Goal: Task Accomplishment & Management: Manage account settings

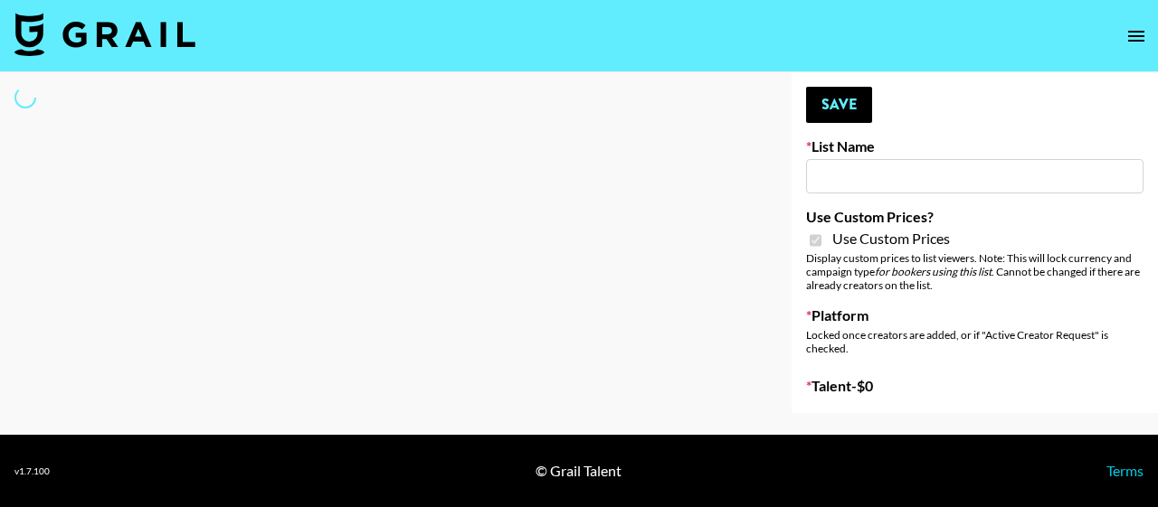
type input "Redence Beauty"
checkbox input "true"
select select "Brand"
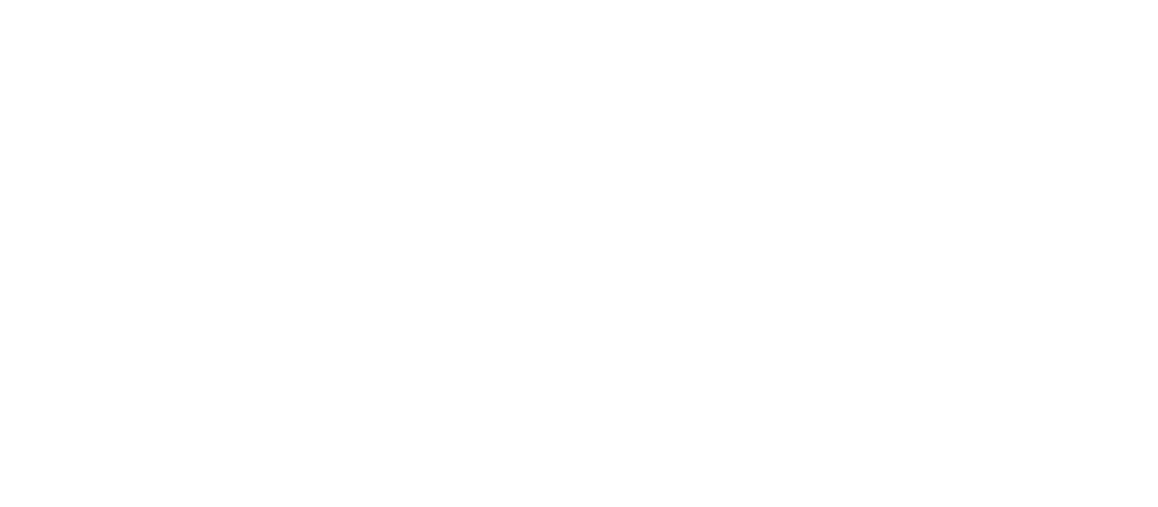
select select "Brand"
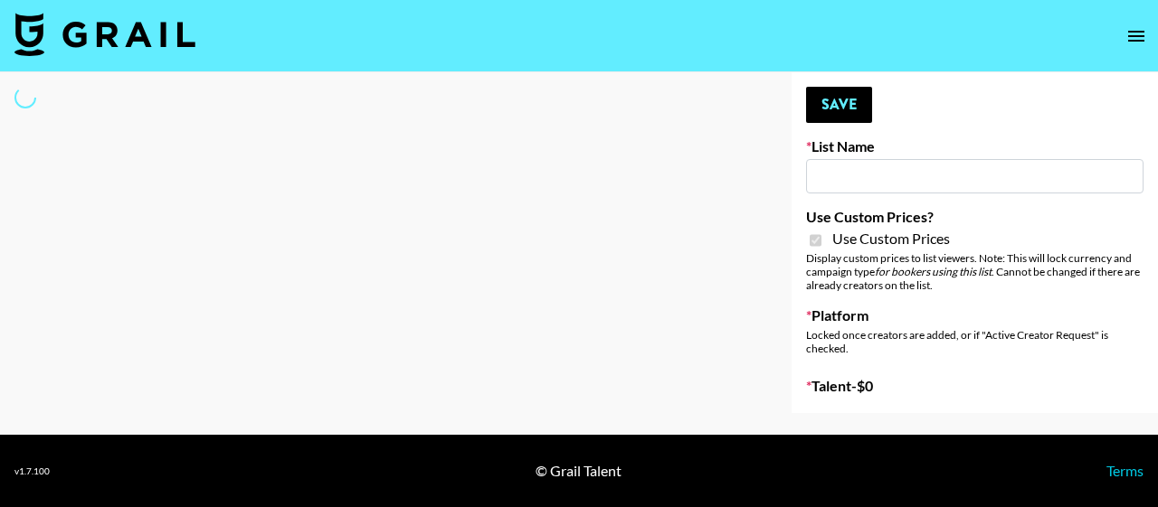
type input "Laifen (TikTok)"
checkbox input "true"
select select "Brand"
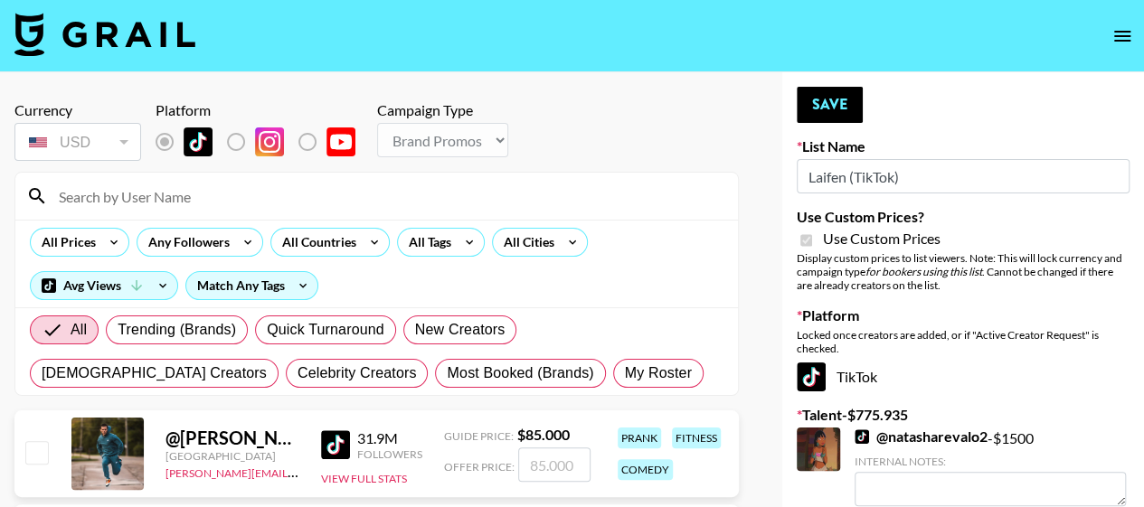
click at [362, 204] on input at bounding box center [387, 196] width 679 height 29
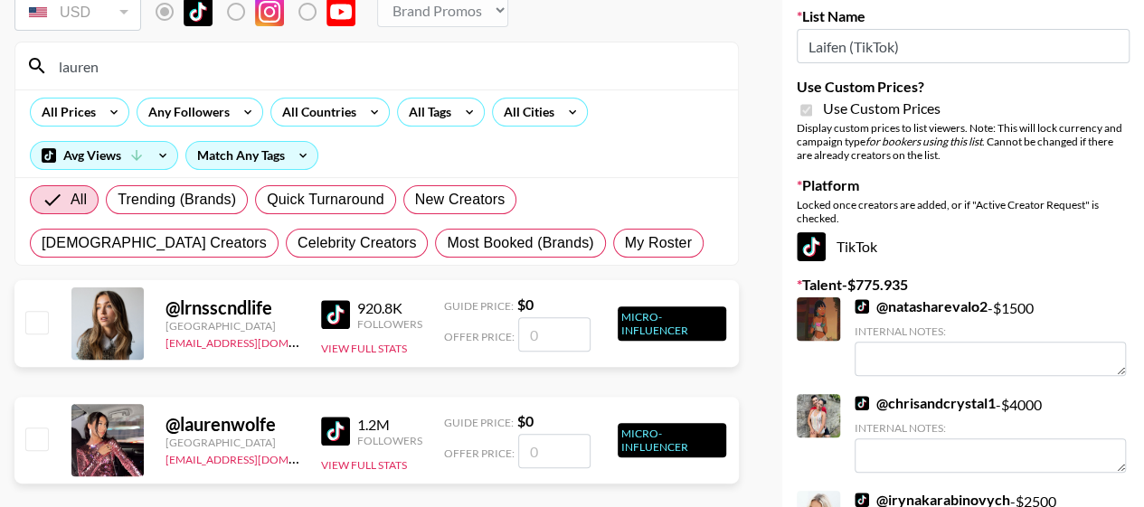
scroll to position [90, 0]
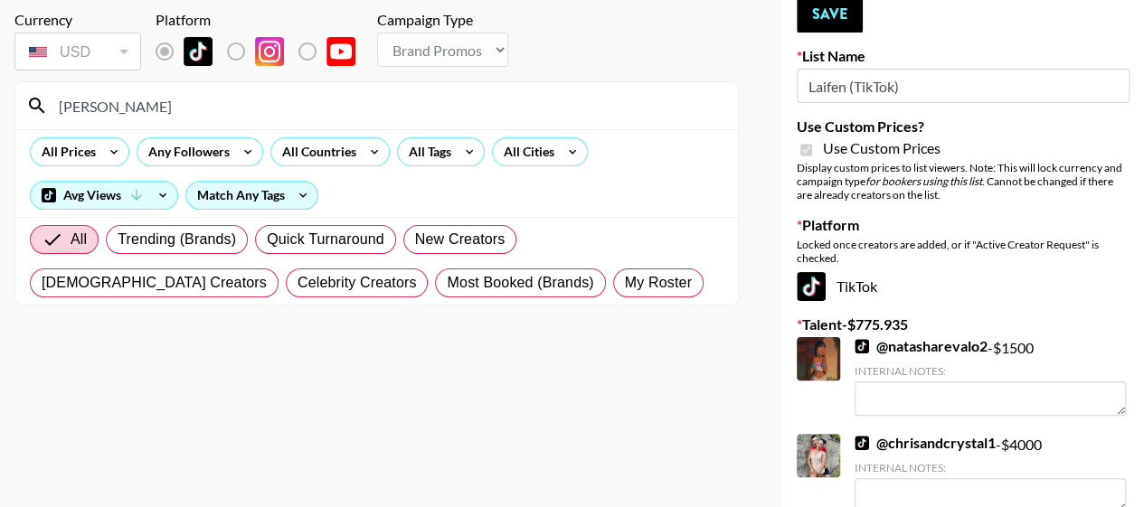
drag, startPoint x: 198, startPoint y: 113, endPoint x: 103, endPoint y: 111, distance: 95.0
click at [103, 111] on input "lauren cameron" at bounding box center [387, 105] width 679 height 29
type input "lauren glass"
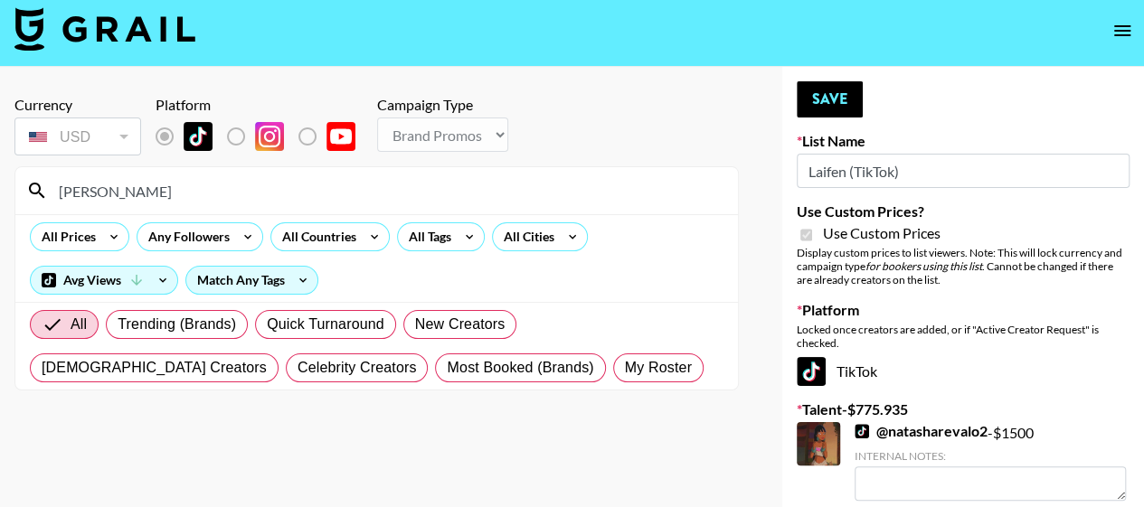
scroll to position [0, 0]
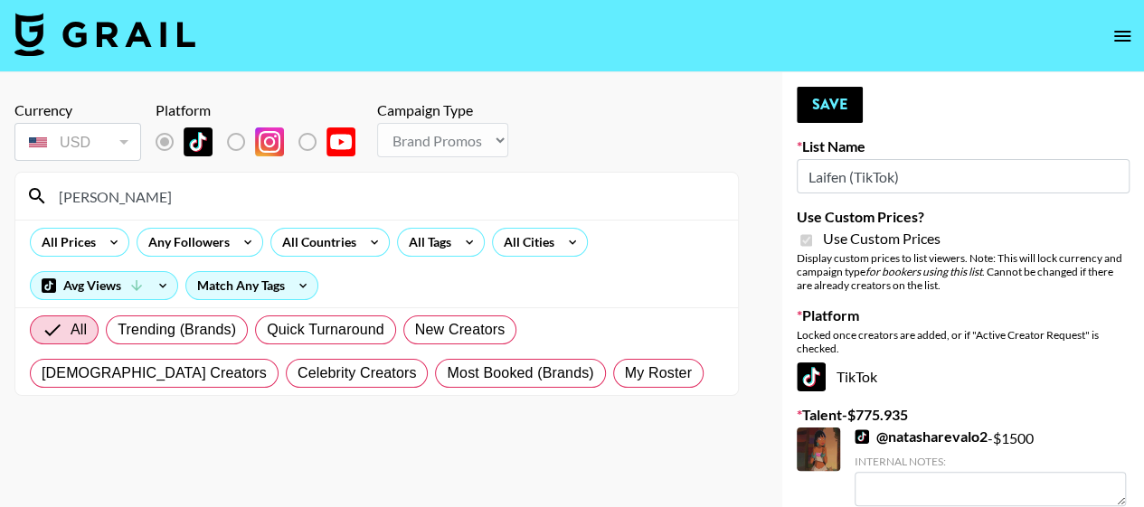
drag, startPoint x: 261, startPoint y: 204, endPoint x: 46, endPoint y: 194, distance: 215.5
click at [46, 194] on div "lauren glass" at bounding box center [376, 196] width 723 height 47
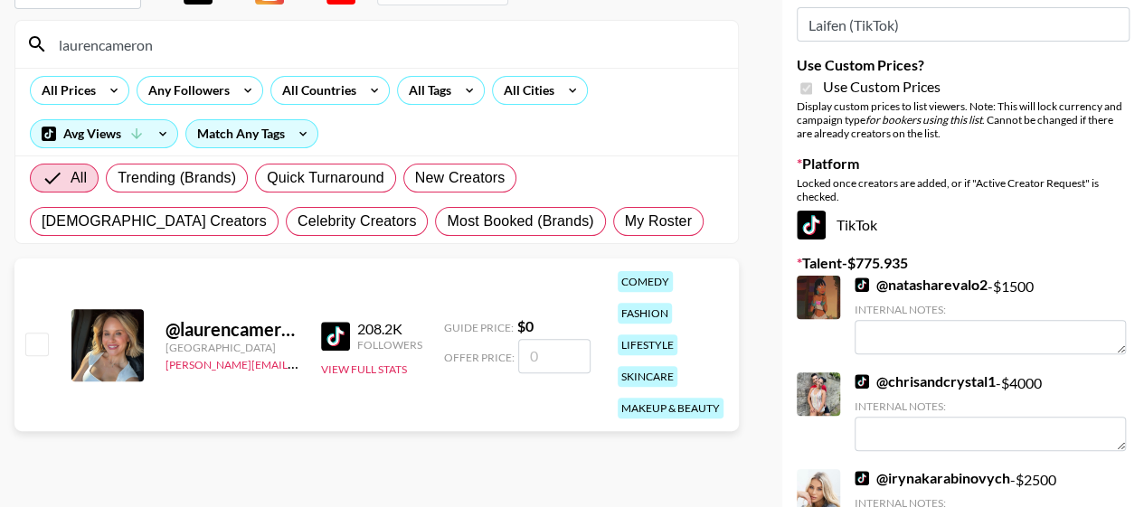
scroll to position [181, 0]
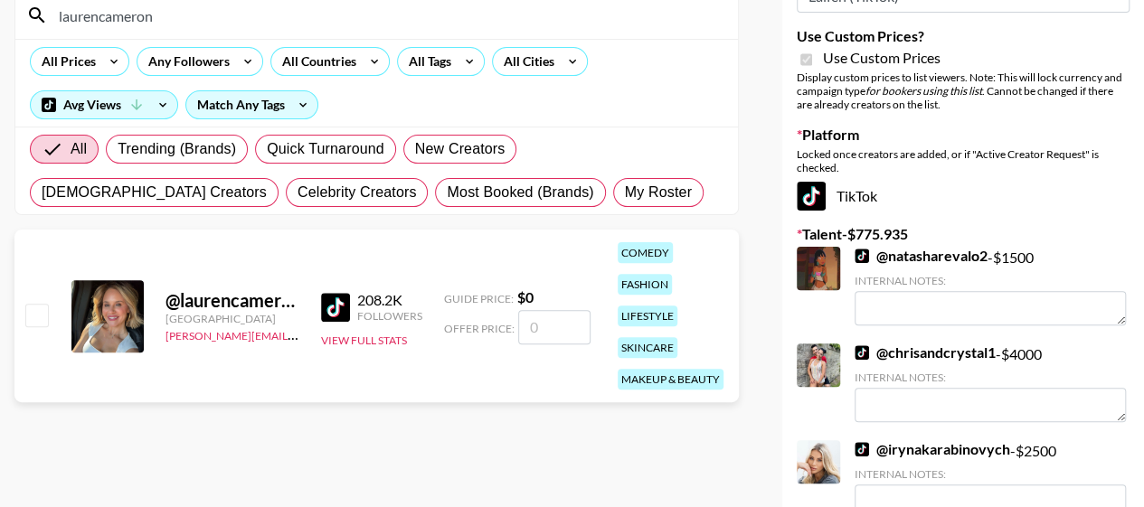
type input "laurencameron"
click at [565, 329] on input "number" at bounding box center [554, 327] width 72 height 34
type input "12"
checkbox input "true"
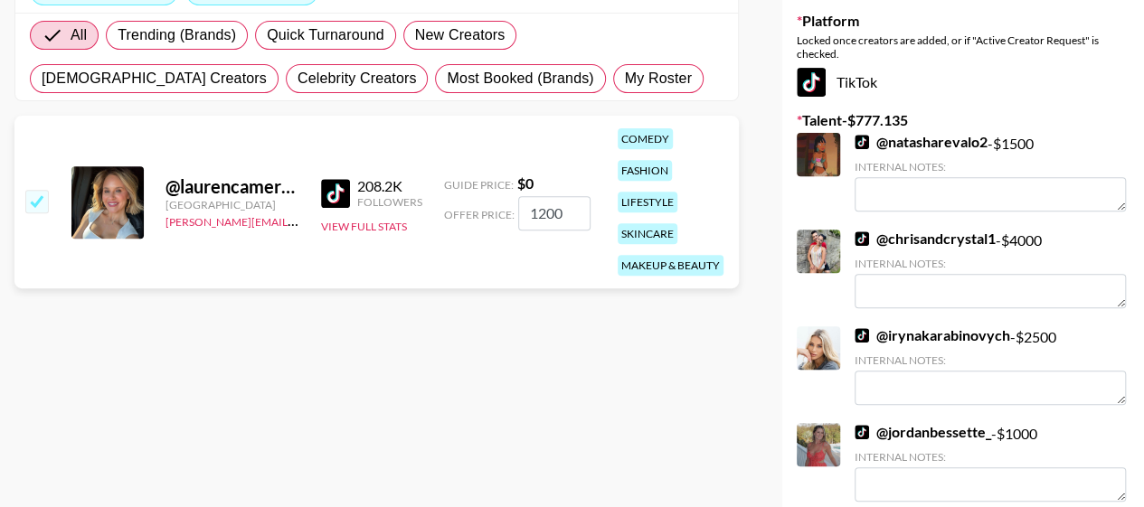
scroll to position [271, 0]
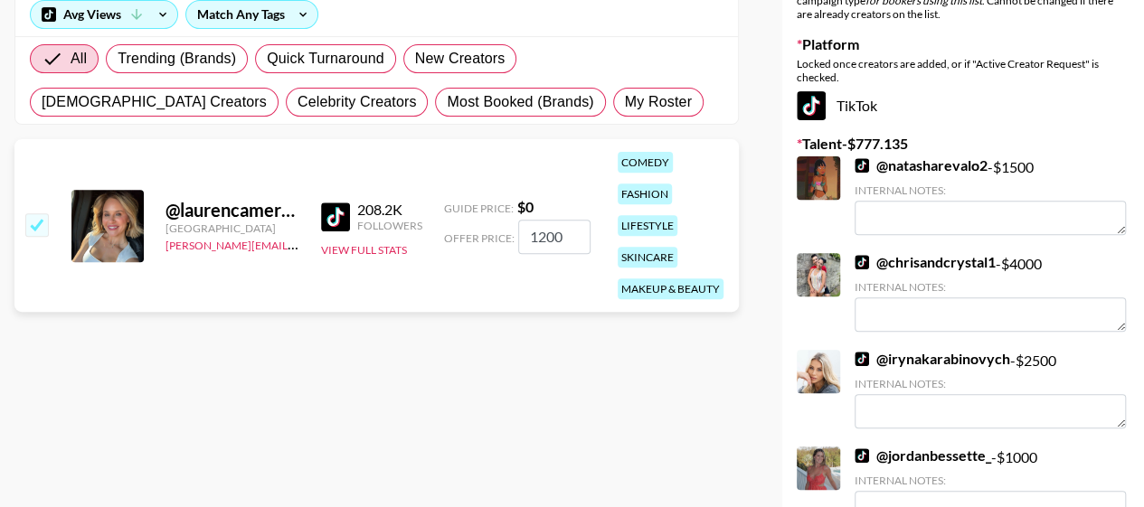
type input "1200"
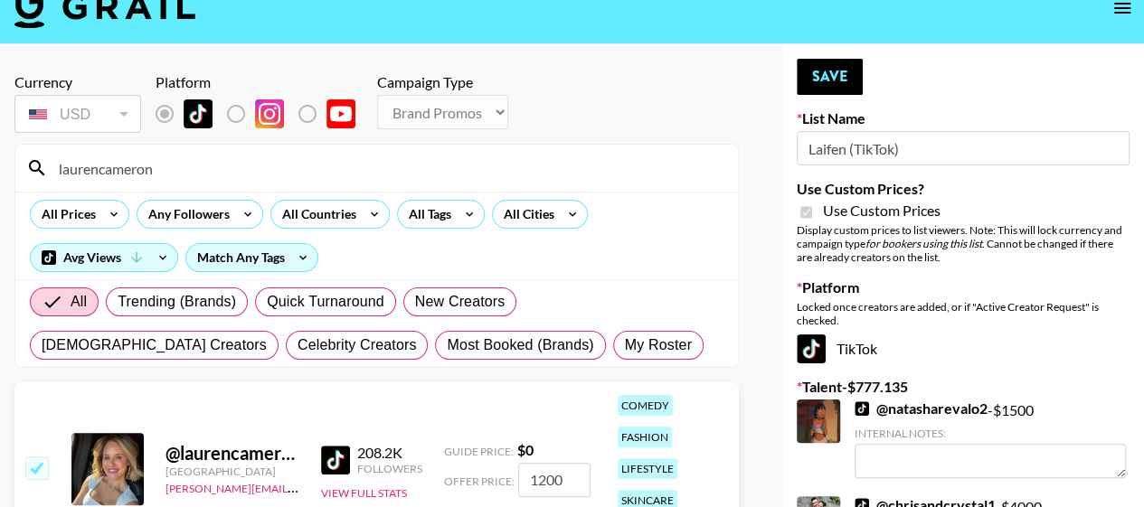
scroll to position [0, 0]
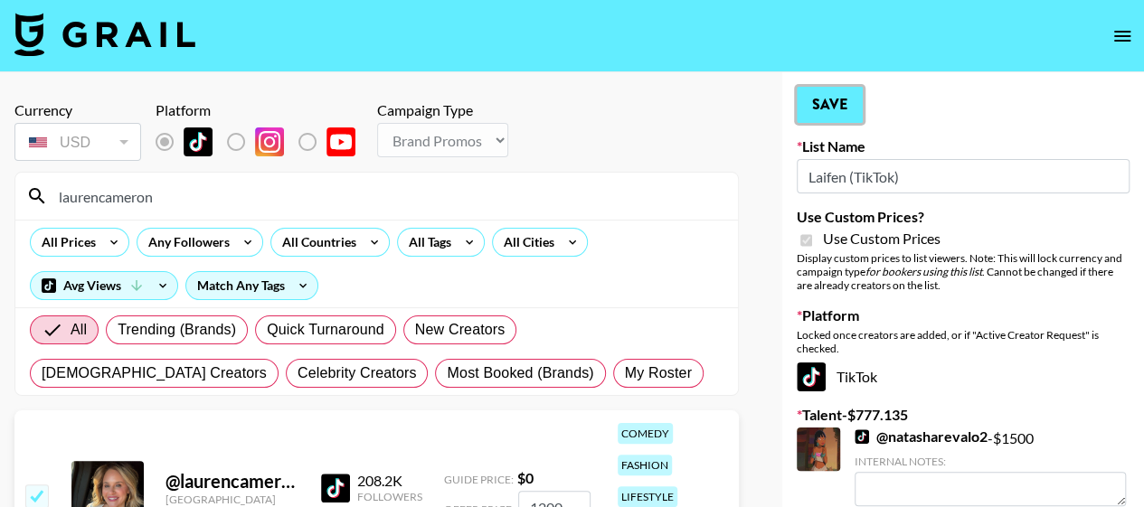
drag, startPoint x: 806, startPoint y: 111, endPoint x: 737, endPoint y: 180, distance: 97.2
click at [806, 111] on button "Save" at bounding box center [830, 105] width 66 height 36
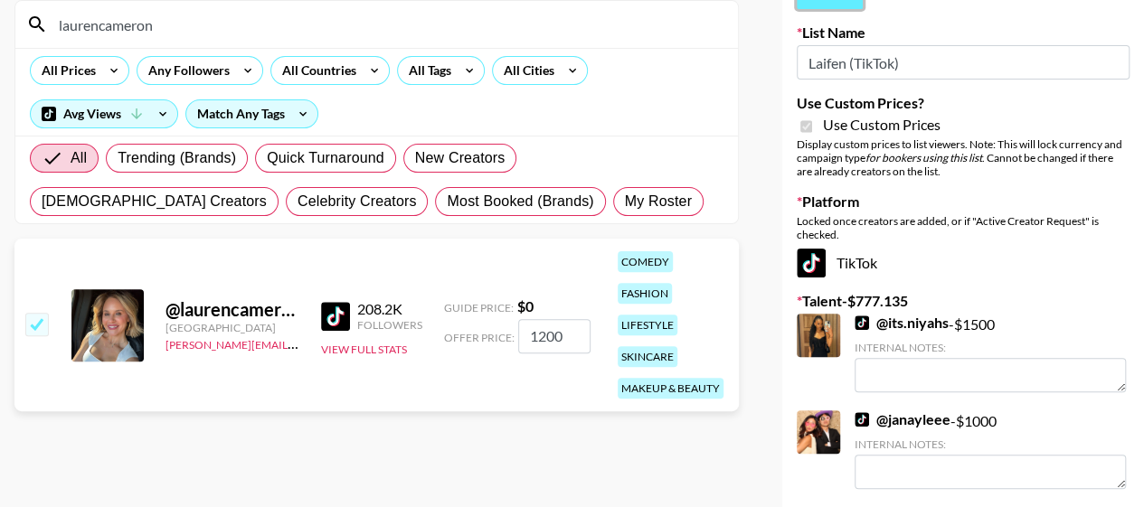
scroll to position [181, 0]
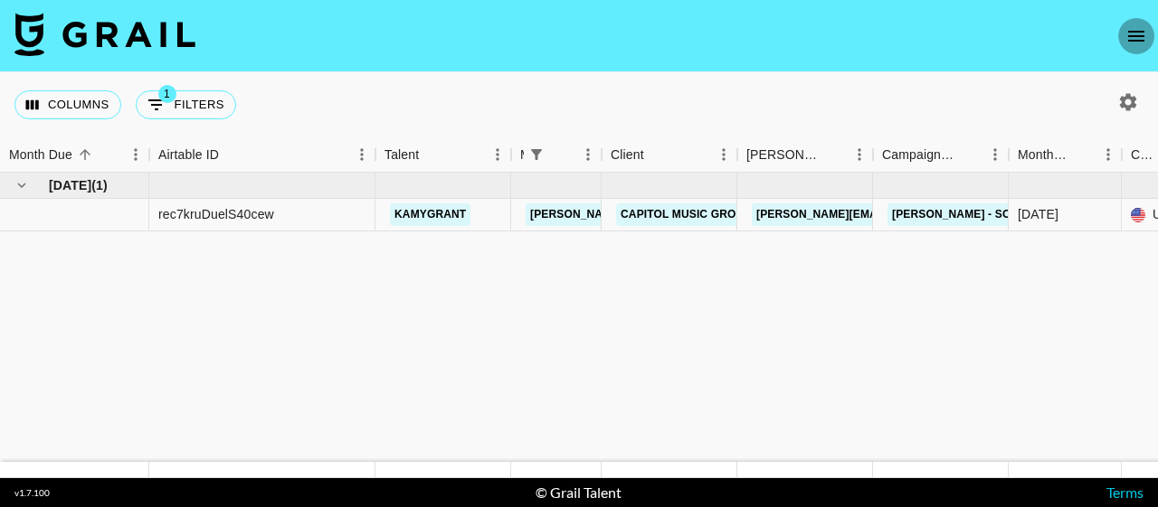
click at [1146, 24] on button "open drawer" at bounding box center [1136, 36] width 36 height 36
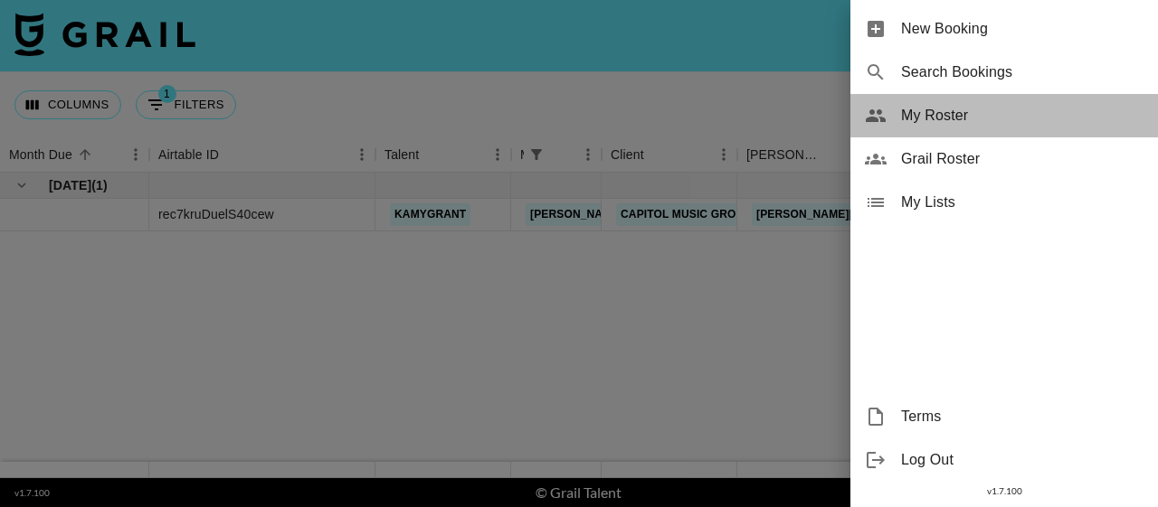
click at [1005, 136] on div "My Roster" at bounding box center [1004, 115] width 308 height 43
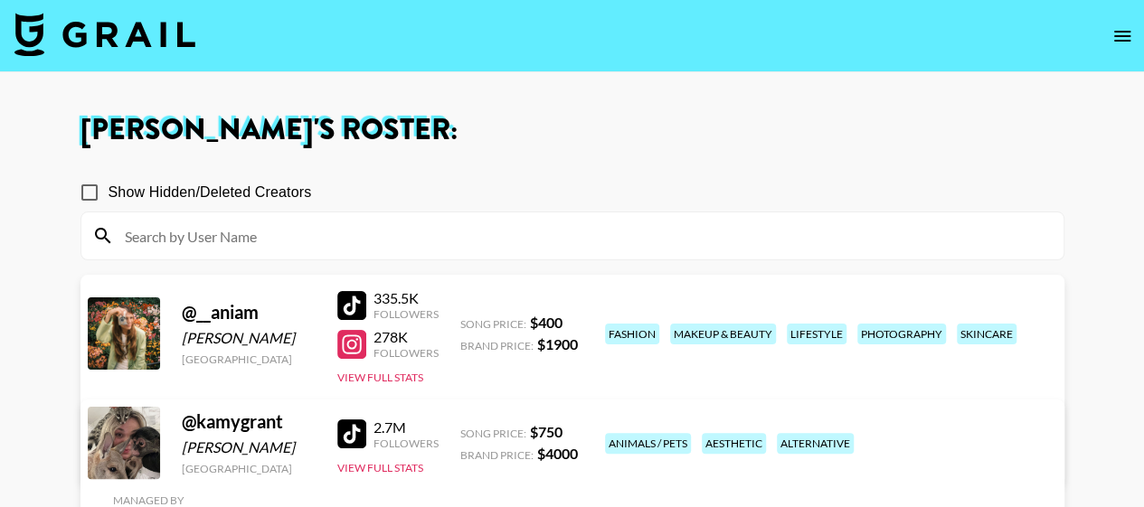
scroll to position [362, 0]
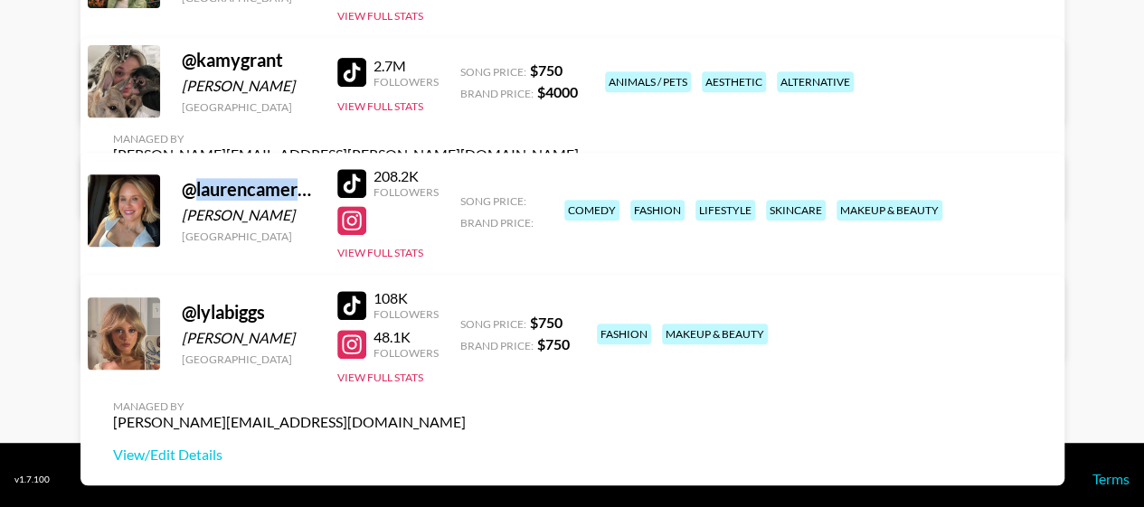
drag, startPoint x: 195, startPoint y: 190, endPoint x: 308, endPoint y: 193, distance: 113.1
click at [308, 193] on div "@ laurencameronglass" at bounding box center [249, 189] width 134 height 23
click at [291, 191] on div "@ laurencameronglass" at bounding box center [249, 189] width 134 height 23
click at [301, 240] on div "[GEOGRAPHIC_DATA]" at bounding box center [249, 237] width 134 height 14
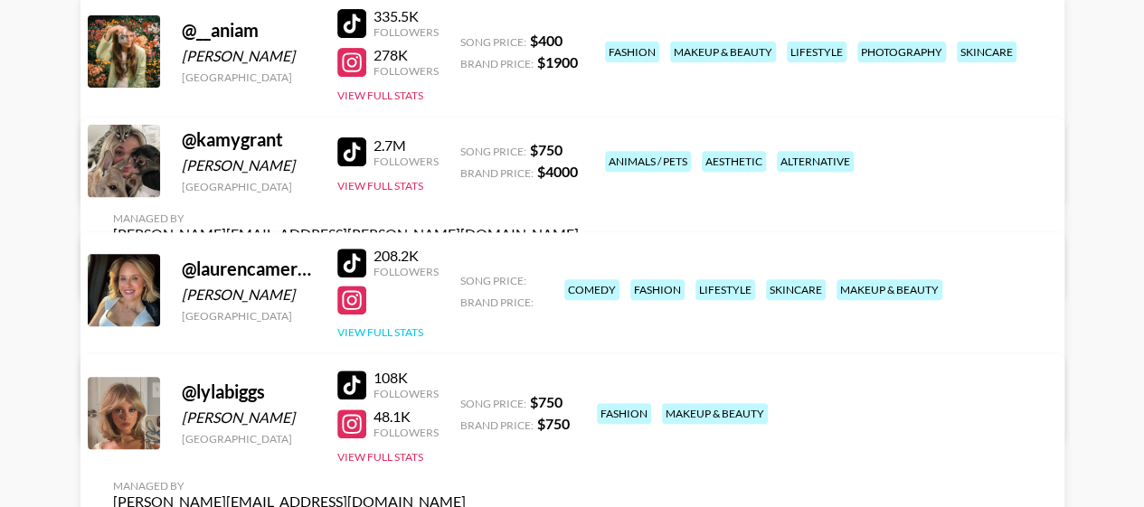
scroll to position [181, 0]
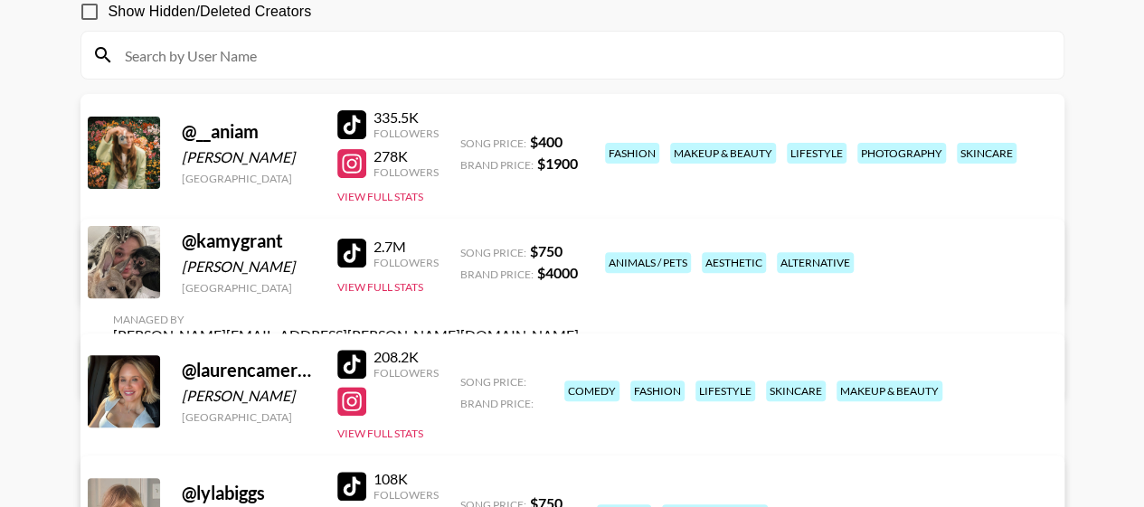
click at [579, 359] on link "View/Edit Details" at bounding box center [346, 368] width 466 height 18
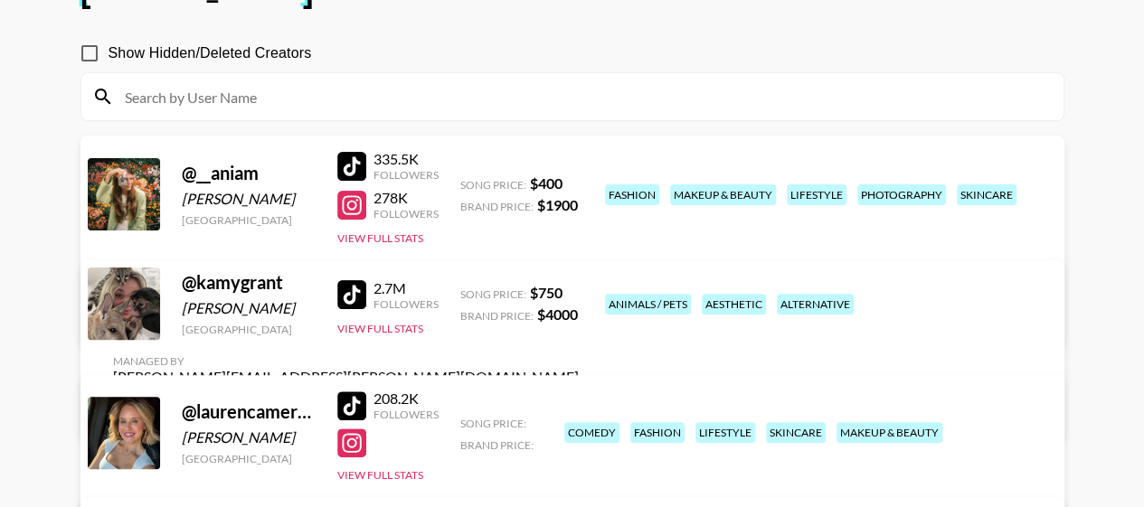
scroll to position [90, 0]
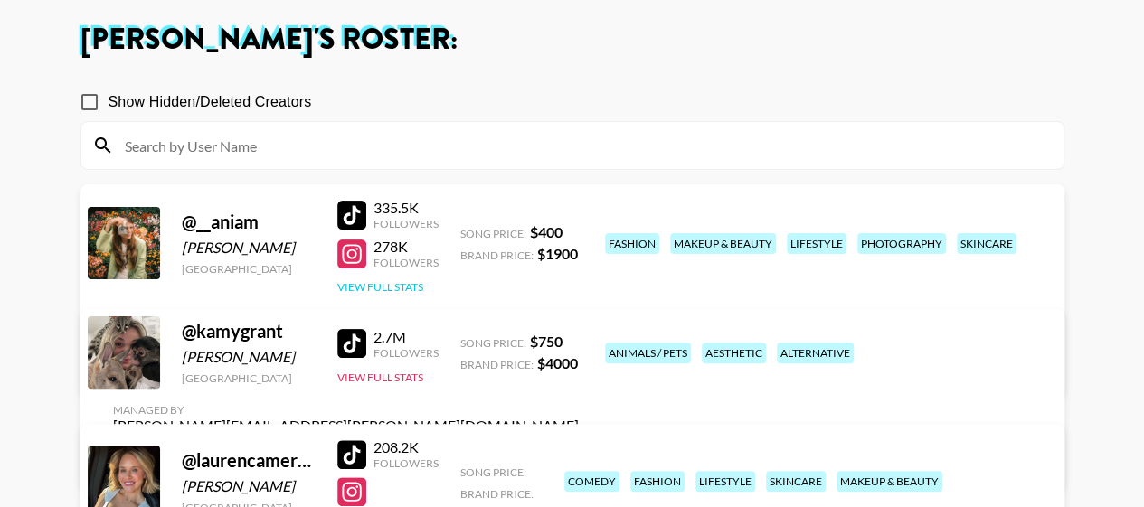
click at [413, 284] on button "View Full Stats" at bounding box center [380, 287] width 86 height 14
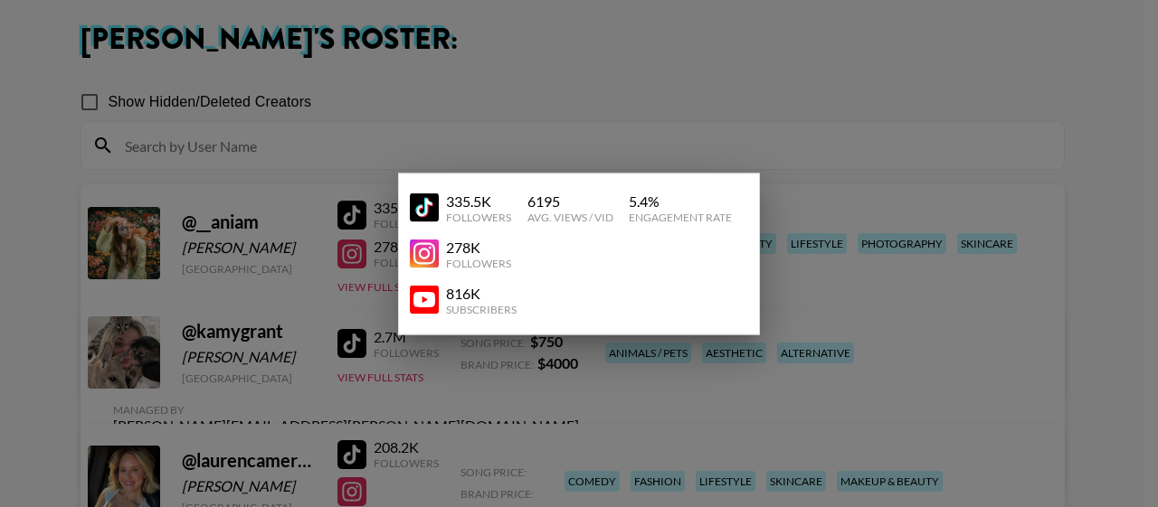
click at [528, 400] on div at bounding box center [579, 253] width 1158 height 507
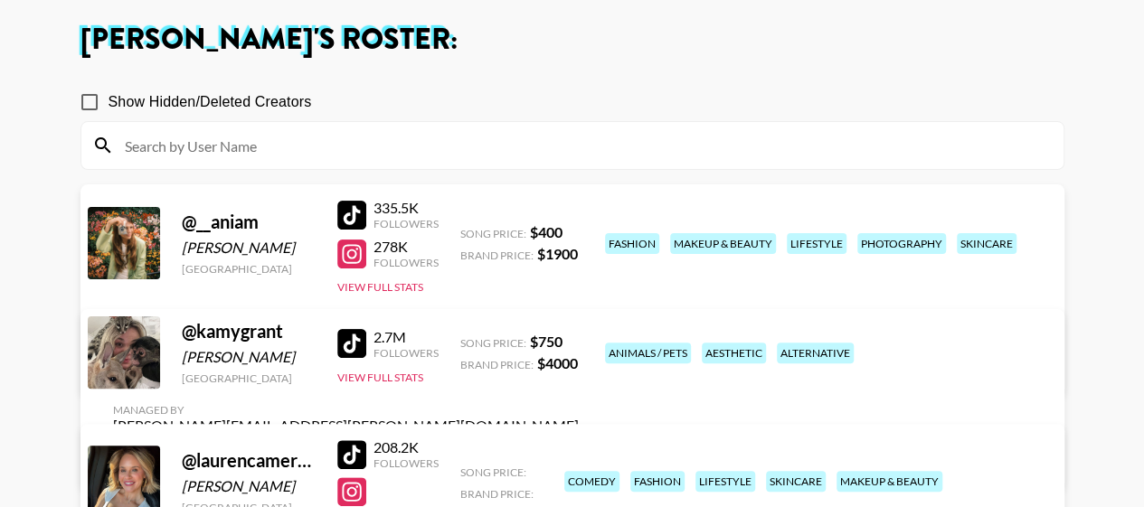
click at [706, 152] on input at bounding box center [583, 145] width 939 height 29
click at [579, 356] on link "View/Edit Details" at bounding box center [346, 365] width 466 height 18
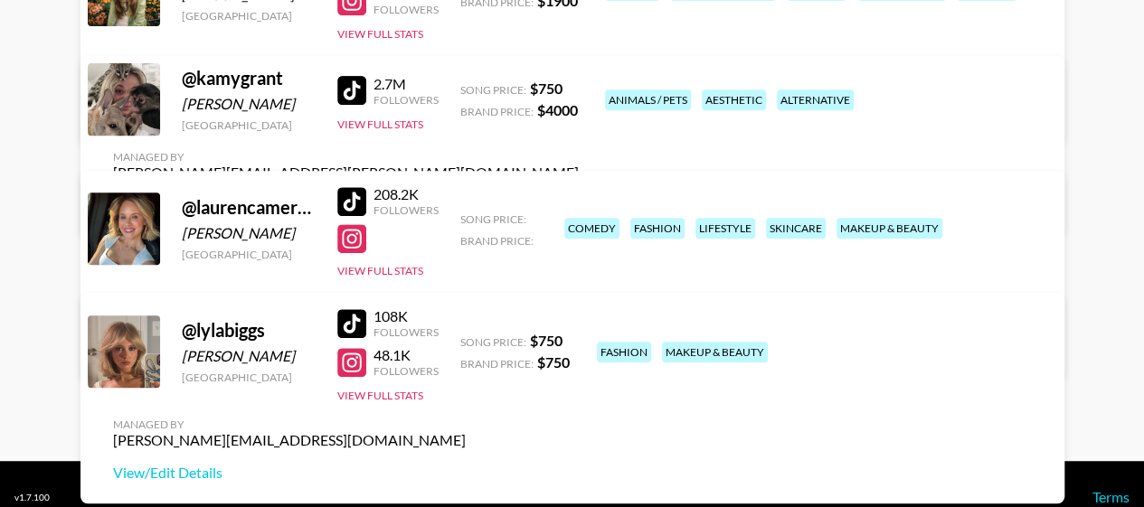
scroll to position [362, 0]
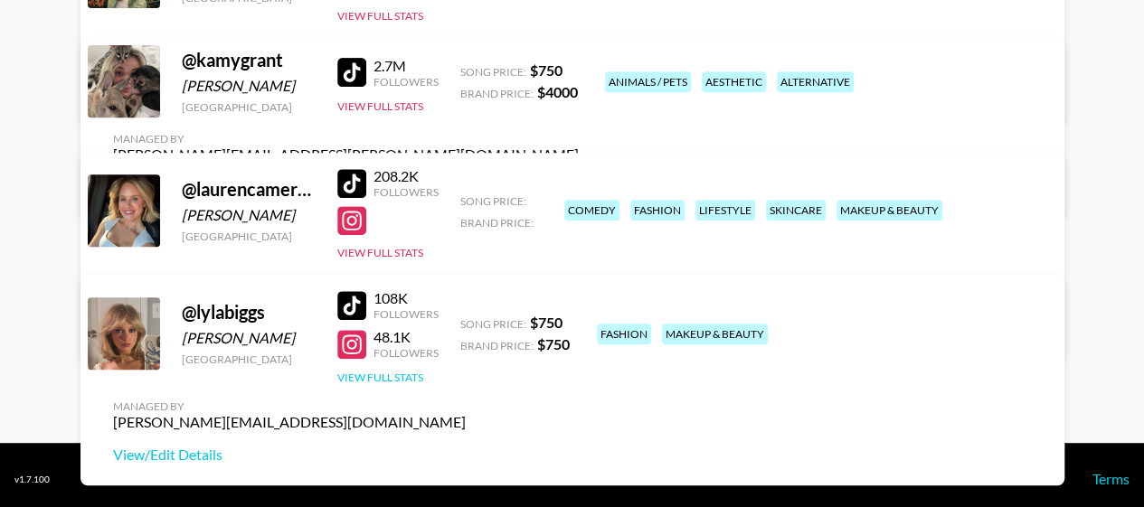
click at [418, 379] on button "View Full Stats" at bounding box center [380, 378] width 86 height 14
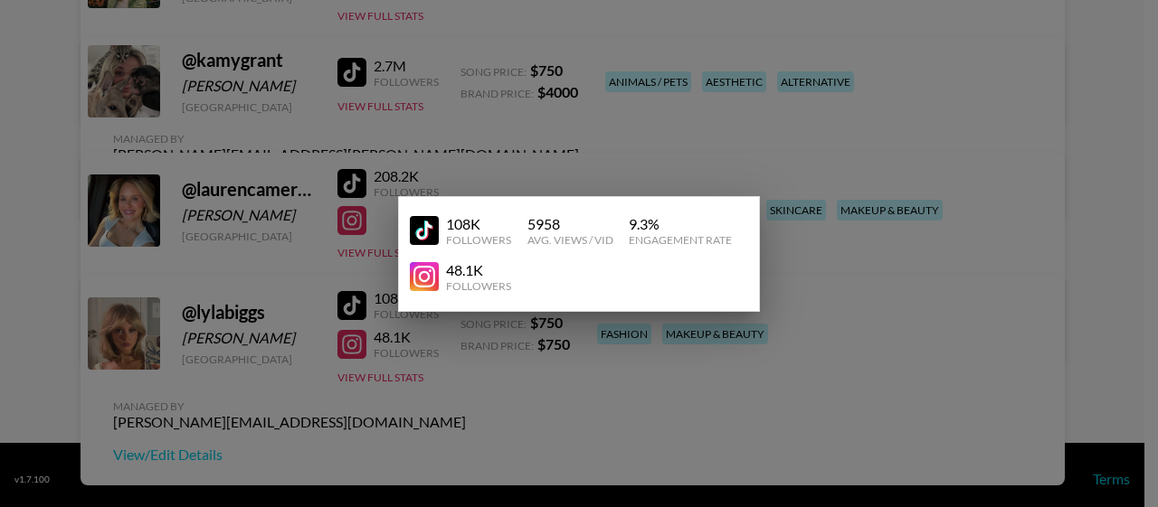
click at [458, 365] on div at bounding box center [579, 253] width 1158 height 507
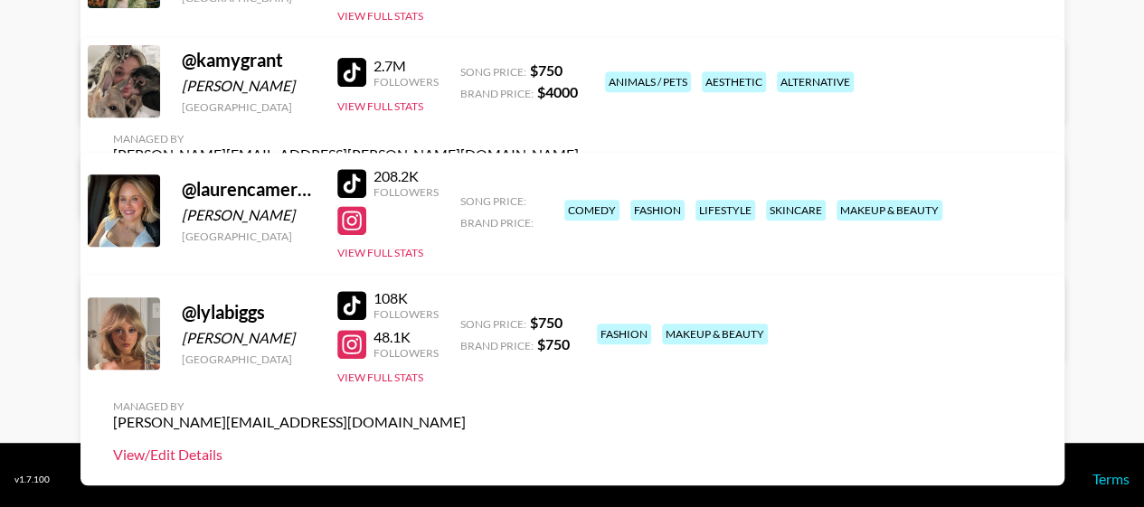
click at [466, 446] on link "View/Edit Details" at bounding box center [289, 455] width 353 height 18
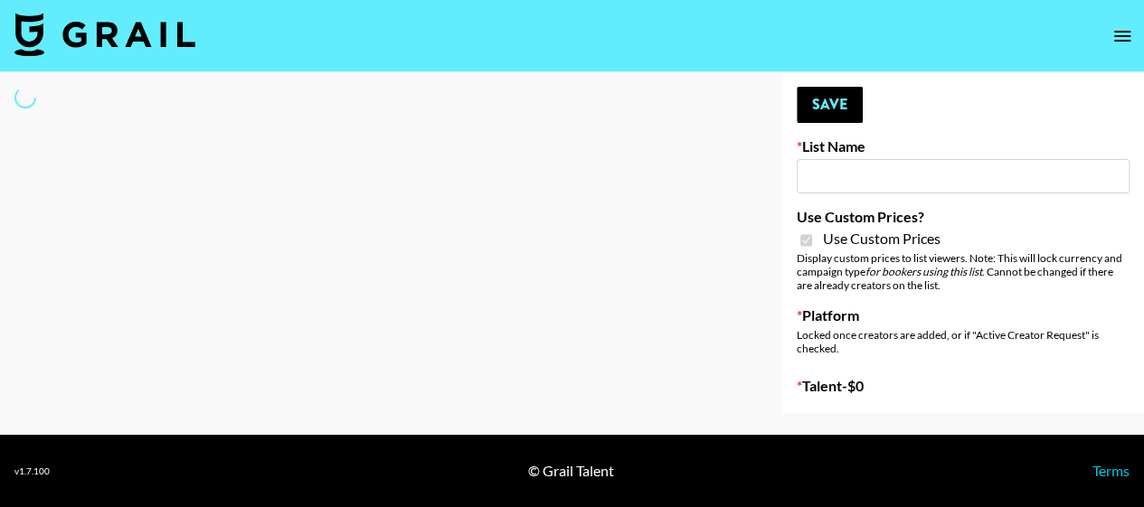
type input "Laifen (TikTok)"
checkbox input "true"
select select "Brand"
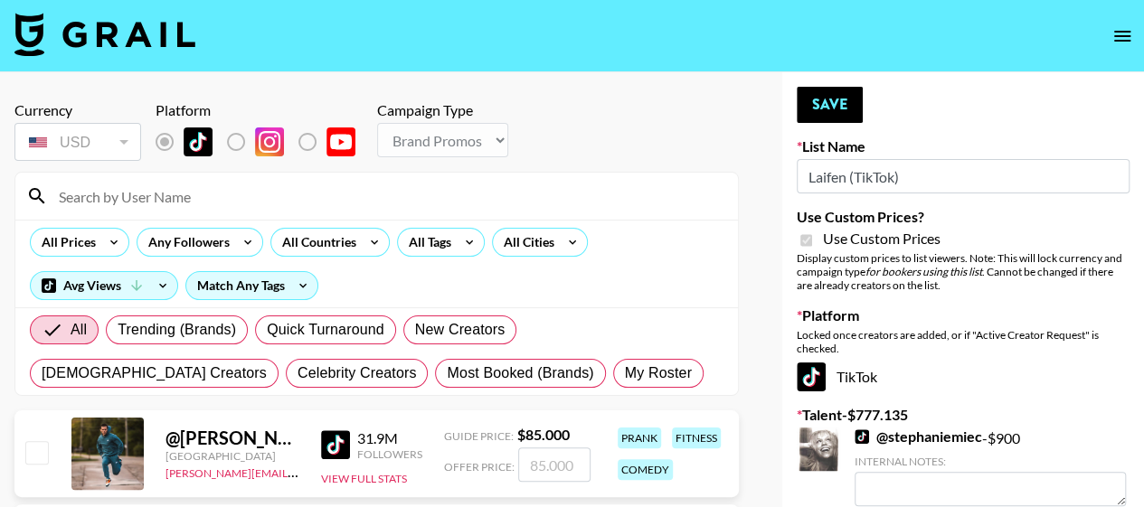
click at [322, 204] on input at bounding box center [387, 196] width 679 height 29
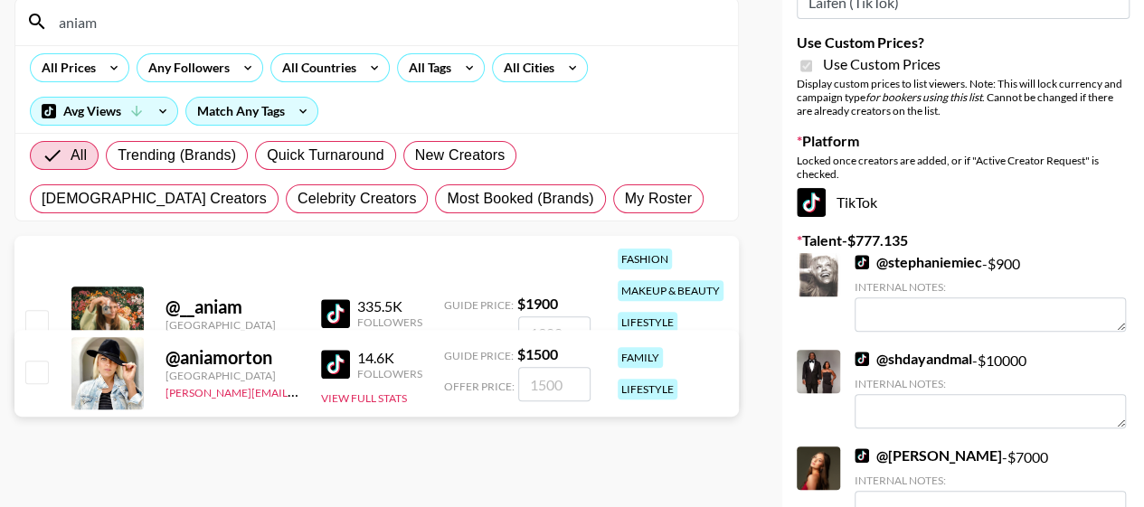
scroll to position [181, 0]
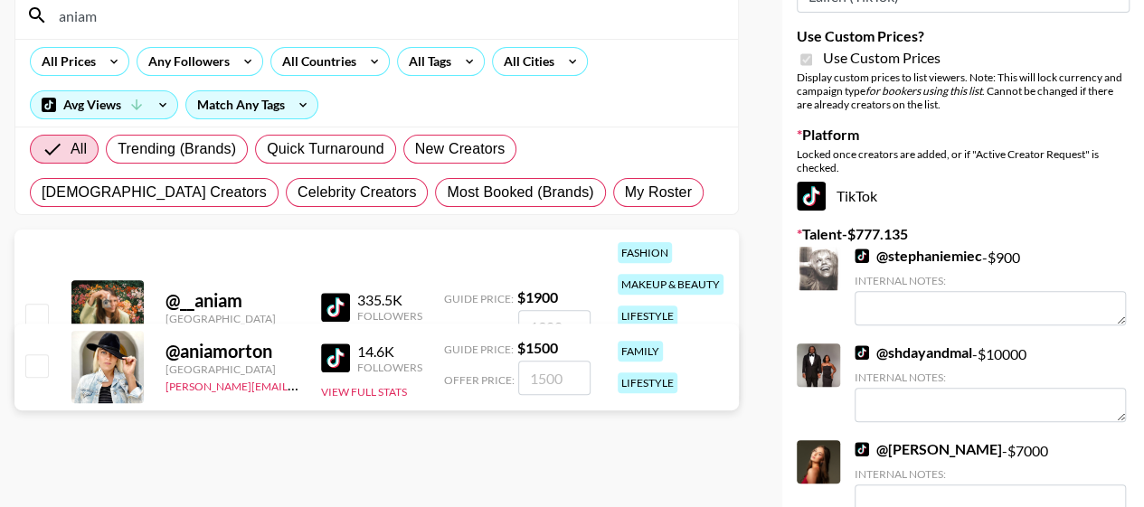
type input "aniam"
click at [570, 381] on input "number" at bounding box center [554, 378] width 72 height 34
type input "1"
checkbox input "true"
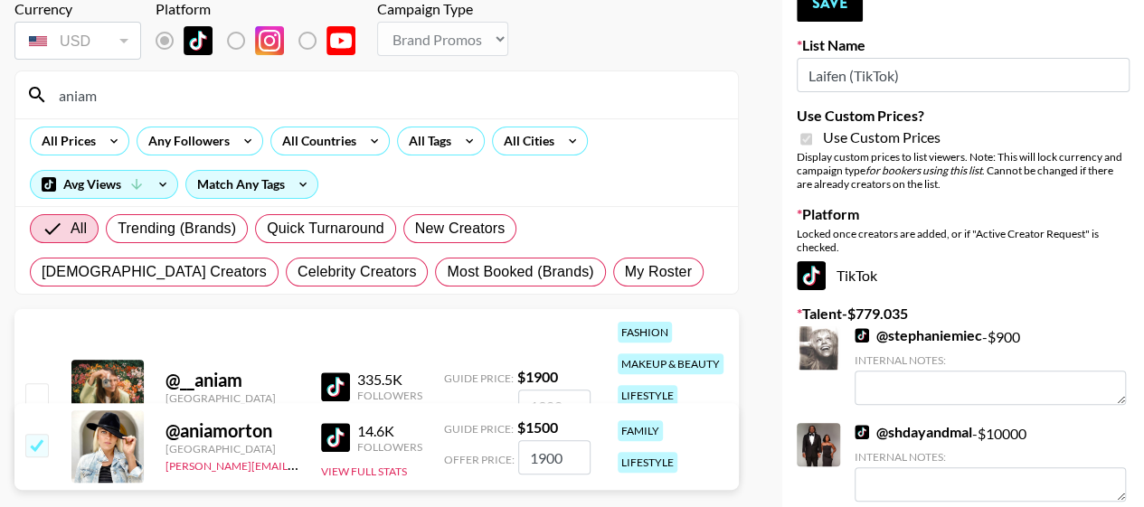
scroll to position [0, 0]
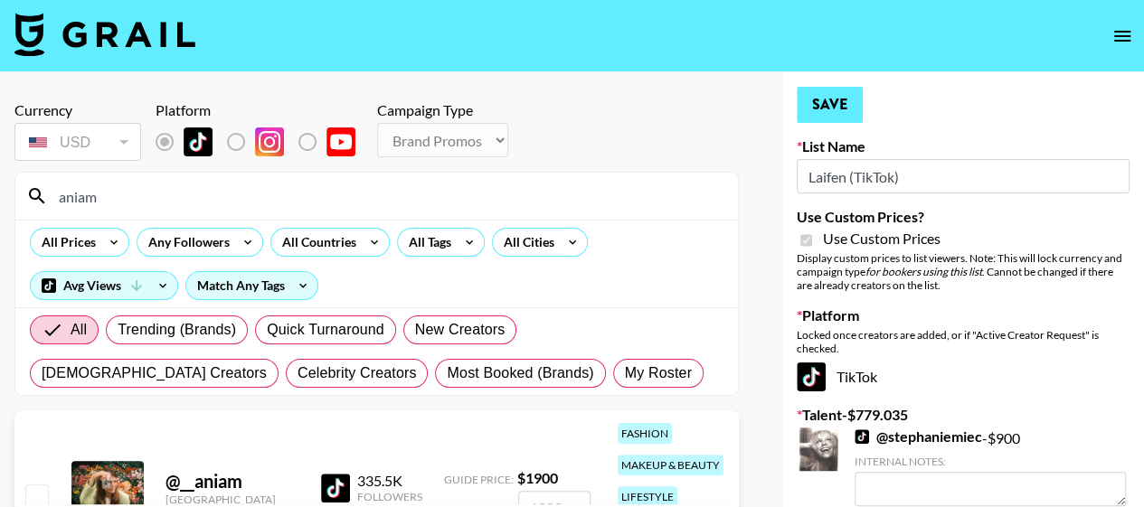
type input "1900"
click at [825, 102] on button "Save" at bounding box center [830, 105] width 66 height 36
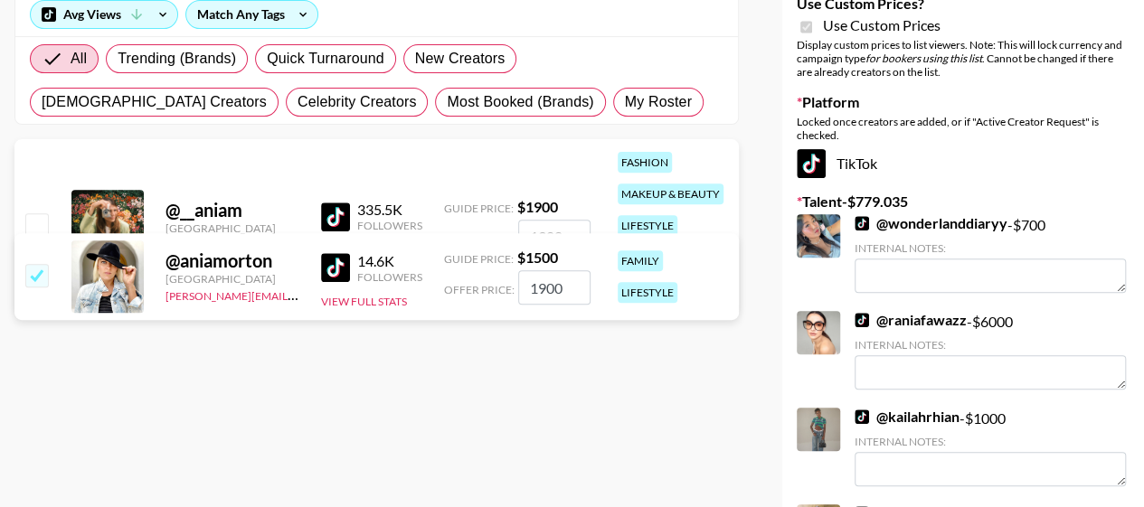
scroll to position [181, 0]
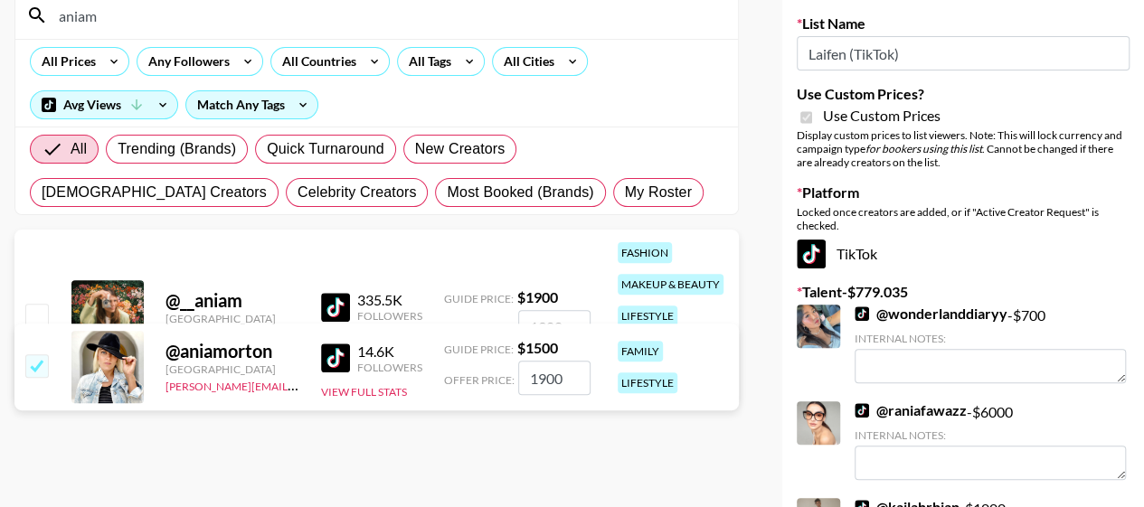
click at [475, 292] on span "Guide Price:" at bounding box center [479, 299] width 70 height 14
click at [33, 312] on input "checkbox" at bounding box center [36, 315] width 22 height 22
checkbox input "true"
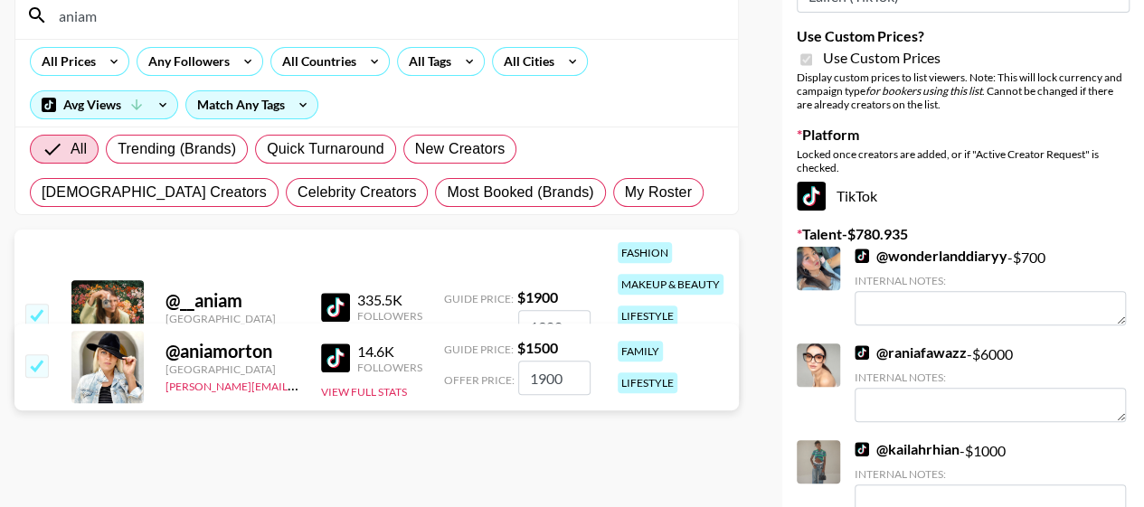
click at [548, 318] on input "1900" at bounding box center [554, 327] width 72 height 34
drag, startPoint x: 575, startPoint y: 318, endPoint x: 499, endPoint y: 319, distance: 76.0
click at [499, 319] on div "Offer Price: 1900" at bounding box center [517, 327] width 147 height 34
type input "1900"
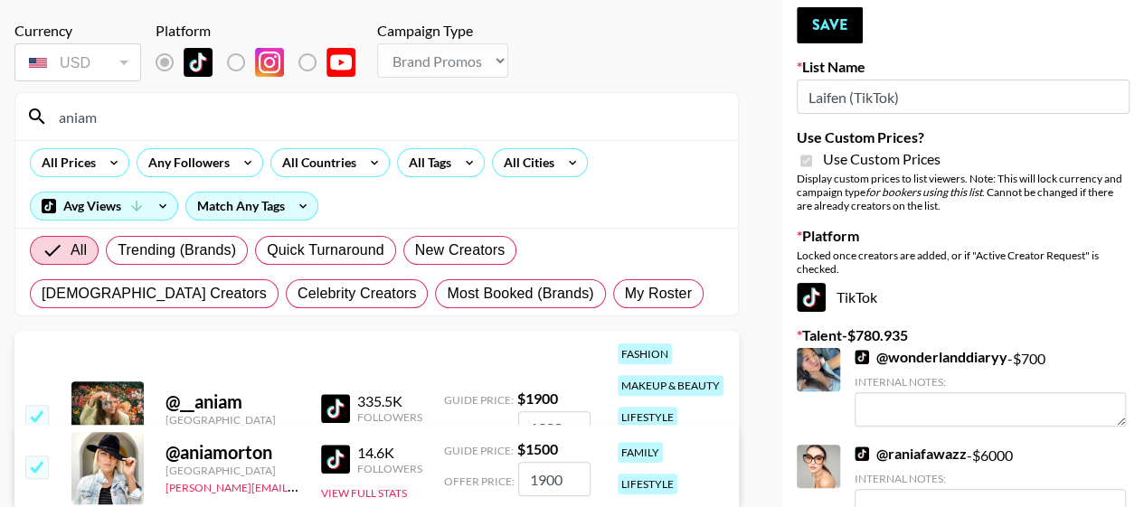
scroll to position [0, 0]
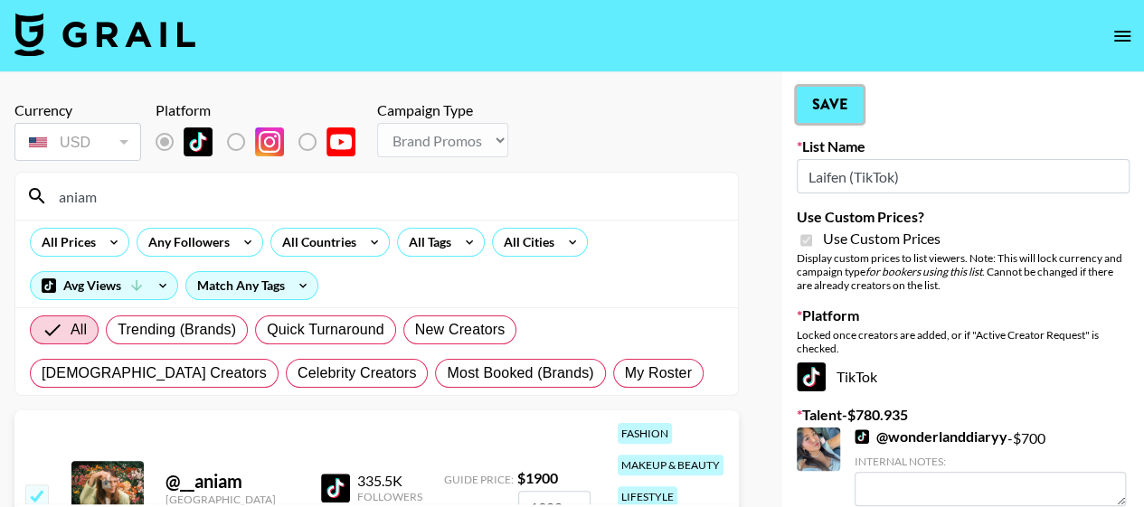
click at [826, 99] on button "Save" at bounding box center [830, 105] width 66 height 36
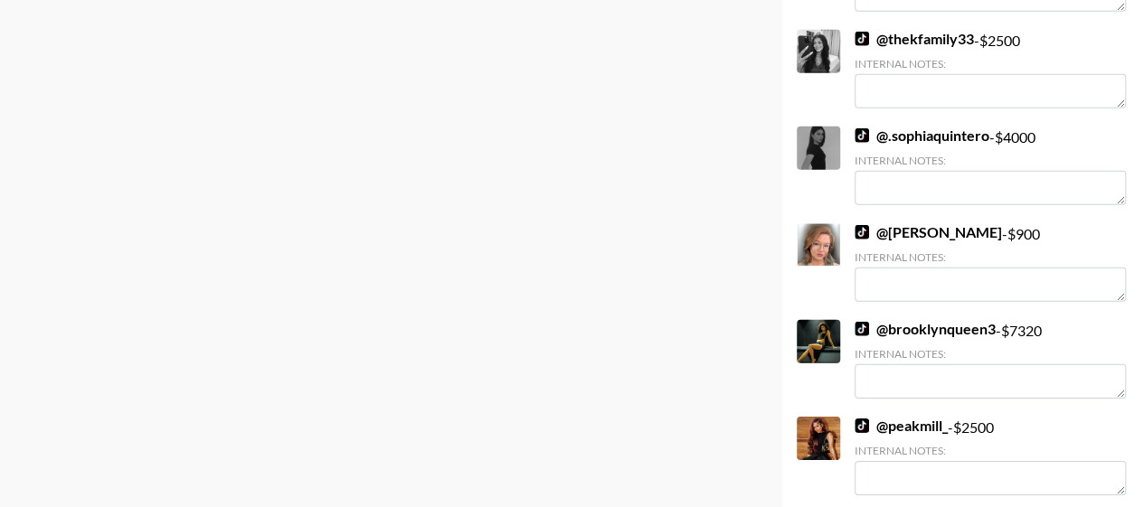
scroll to position [12936, 0]
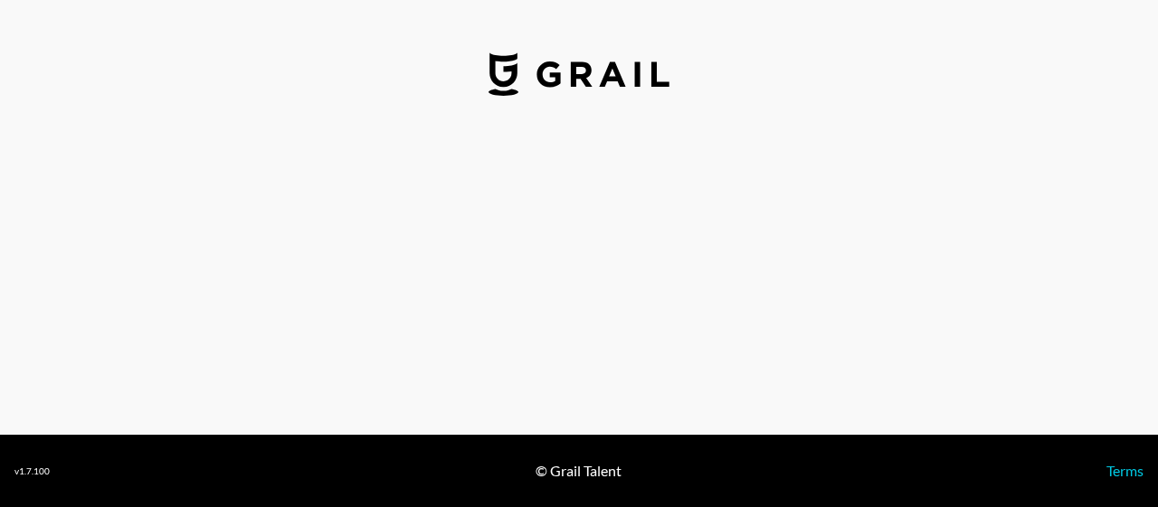
select select "USD"
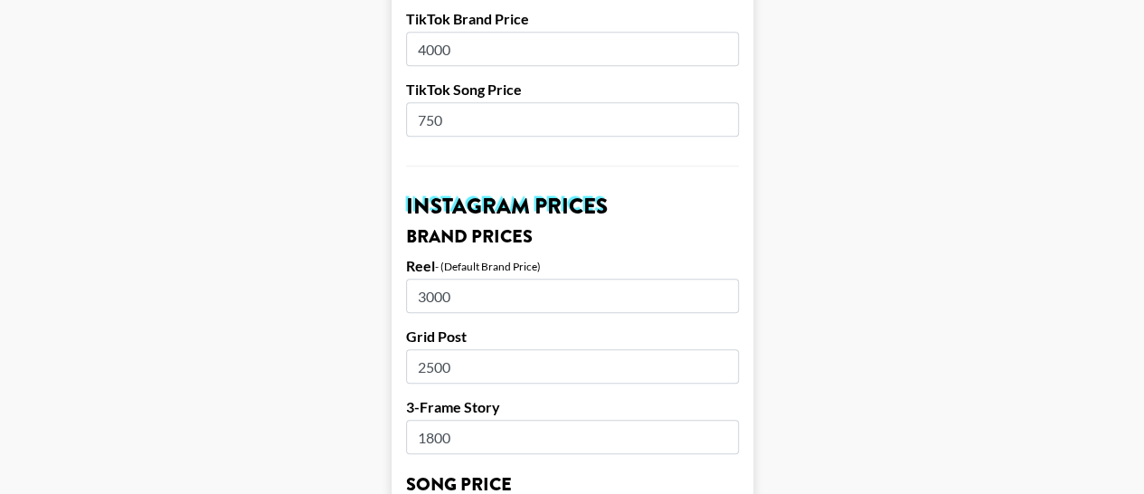
scroll to position [814, 0]
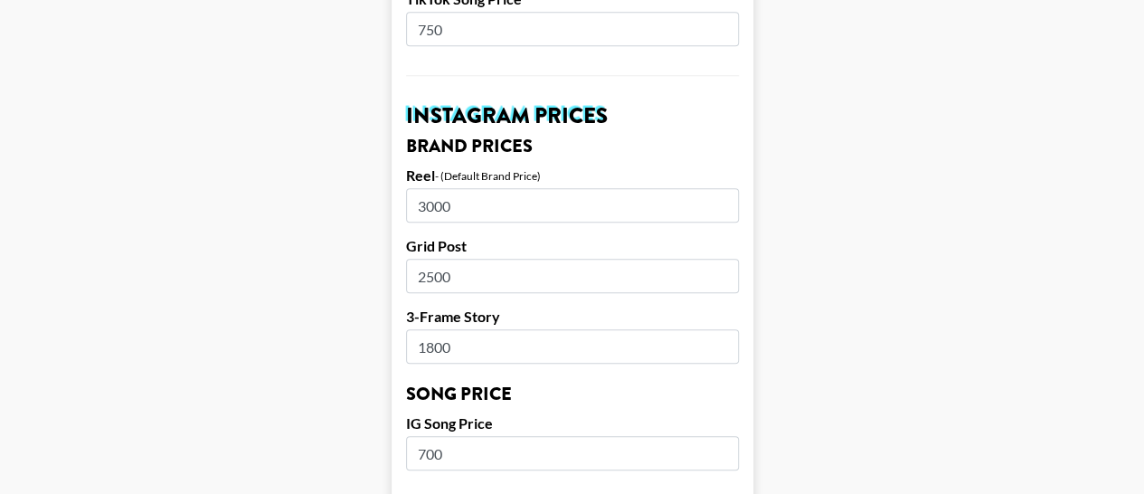
click at [467, 188] on input "3000" at bounding box center [572, 205] width 333 height 34
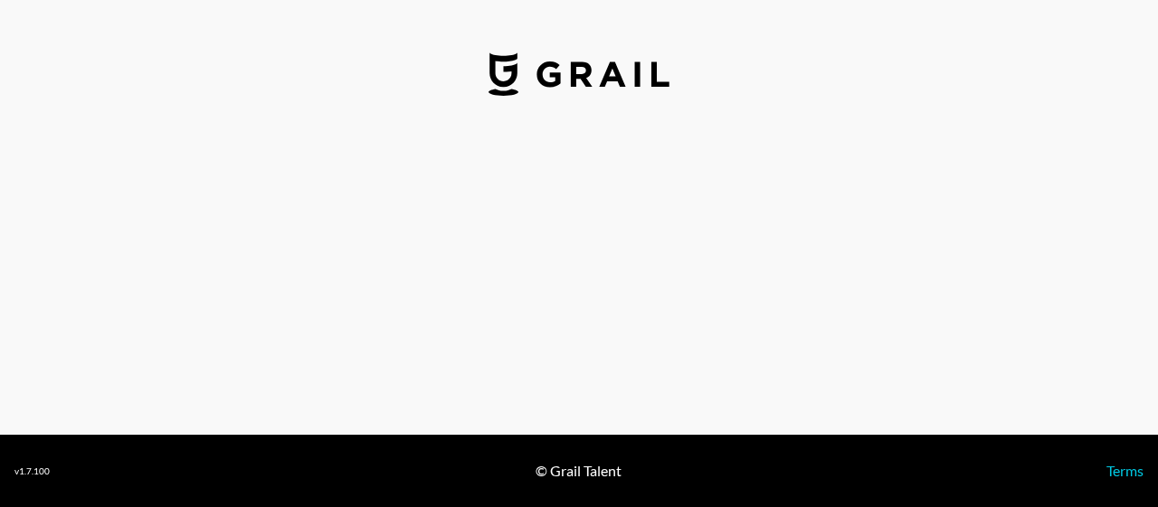
select select "USD"
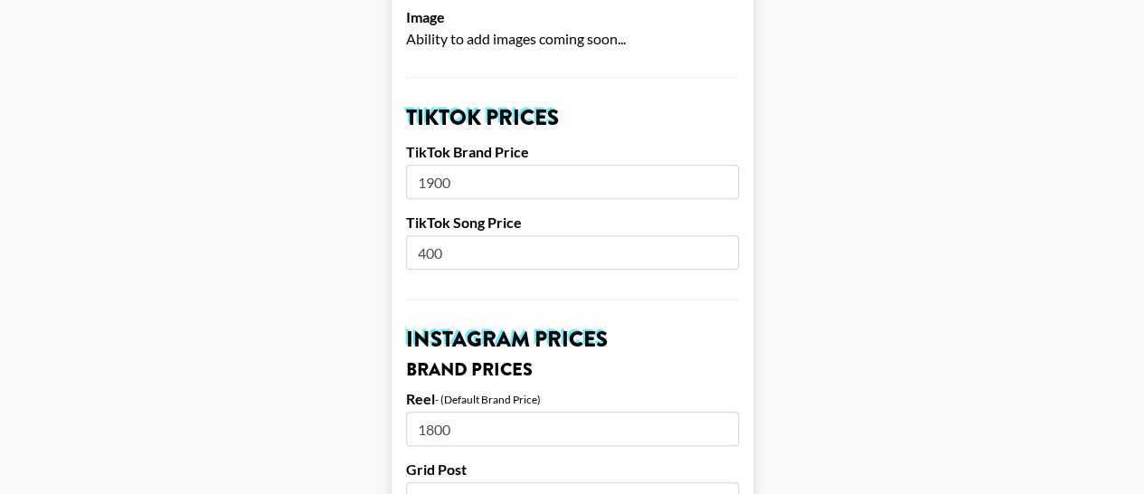
scroll to position [452, 0]
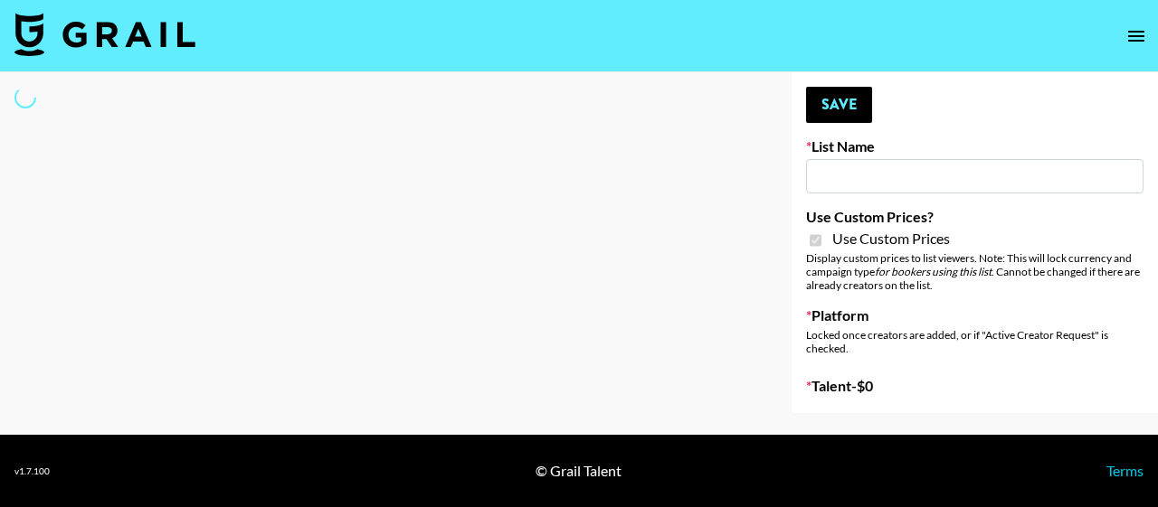
type input "Laifen (TikTok)"
checkbox input "true"
select select "Brand"
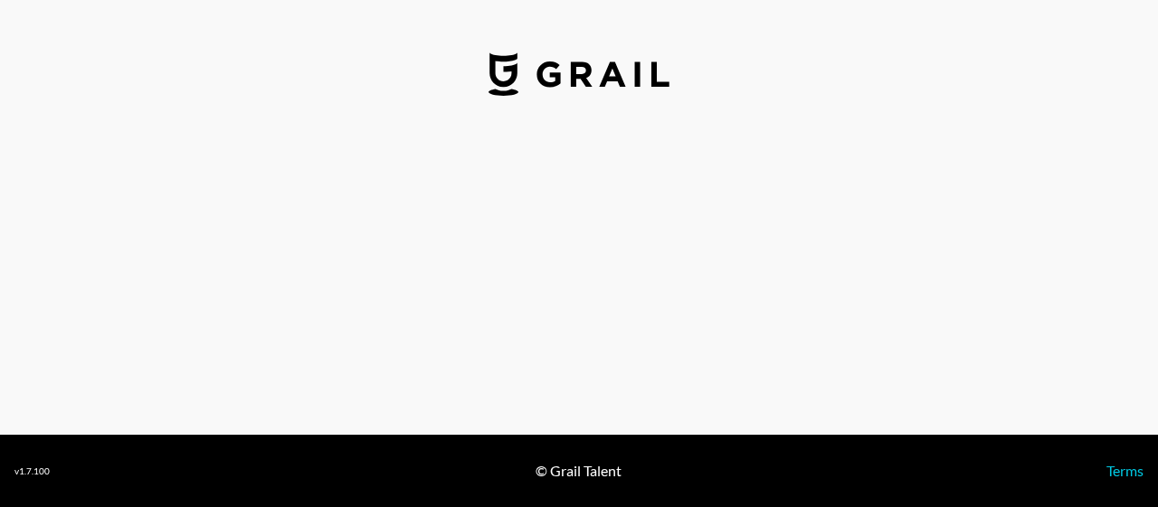
select select "USD"
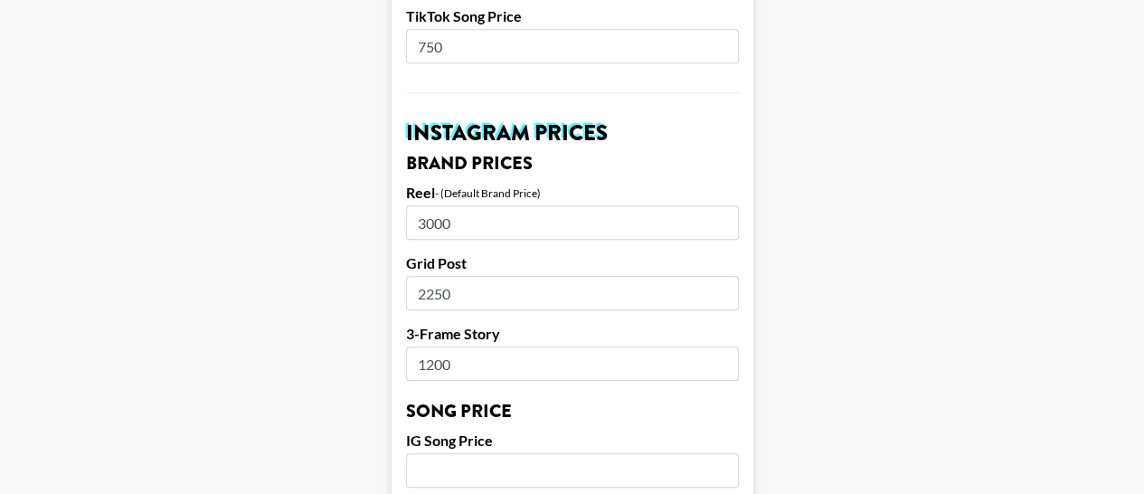
scroll to position [814, 0]
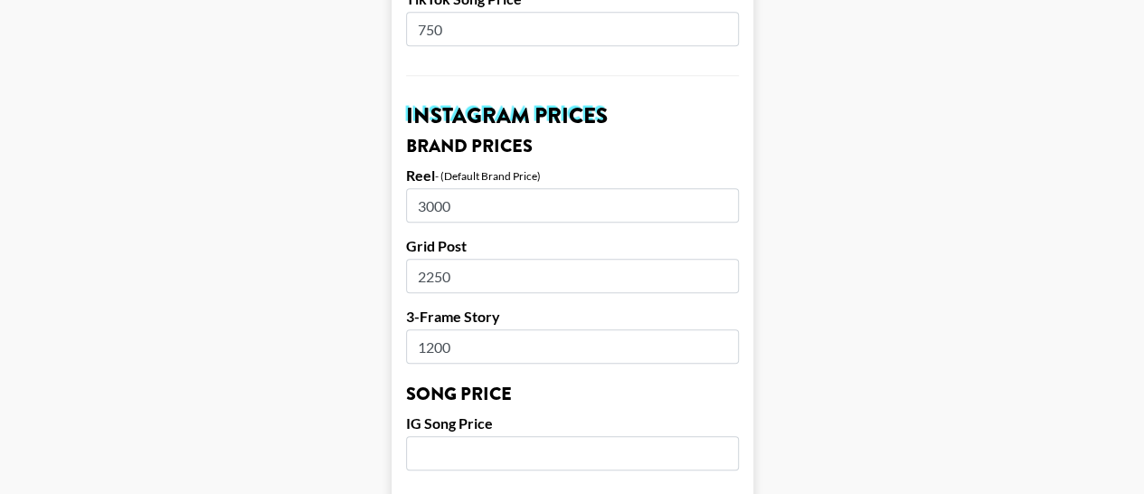
drag, startPoint x: 472, startPoint y: 183, endPoint x: 423, endPoint y: 182, distance: 48.9
click at [423, 188] on input "3000" at bounding box center [572, 205] width 333 height 34
click at [592, 139] on form "Airtable ID: recwrzZYE5xSkqoMr Manager(s) [PERSON_NAME][EMAIL_ADDRESS][PERSON_N…" at bounding box center [573, 425] width 362 height 2277
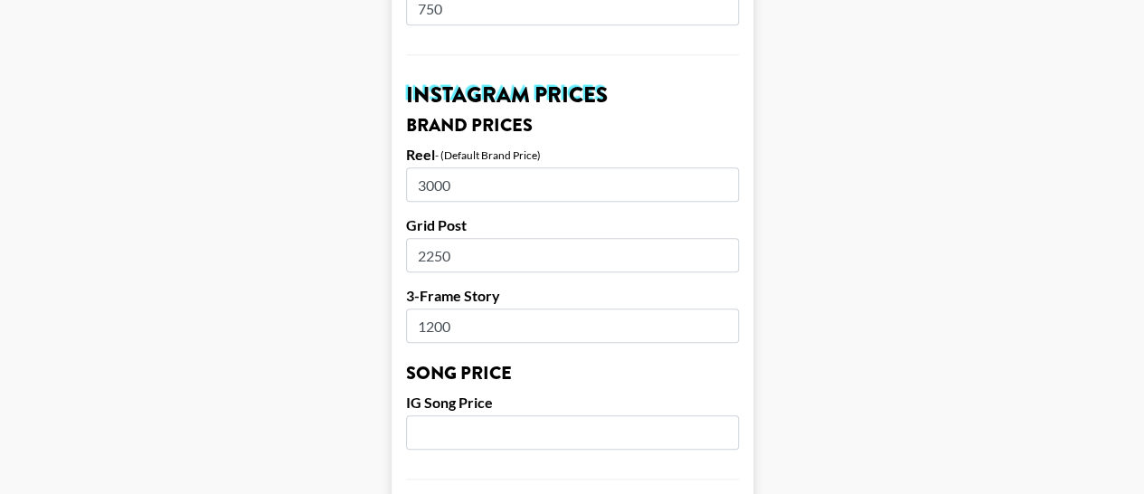
scroll to position [873, 0]
